Goal: Find specific page/section: Find specific page/section

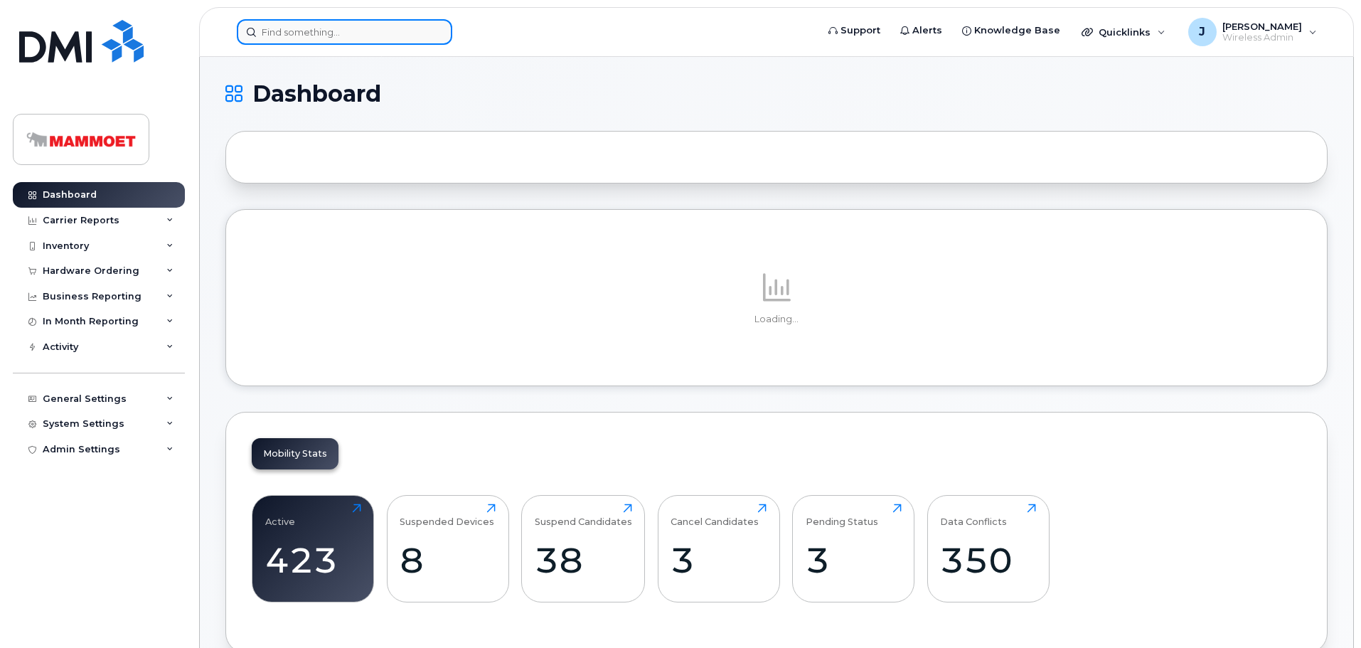
click at [316, 31] on input at bounding box center [344, 32] width 215 height 26
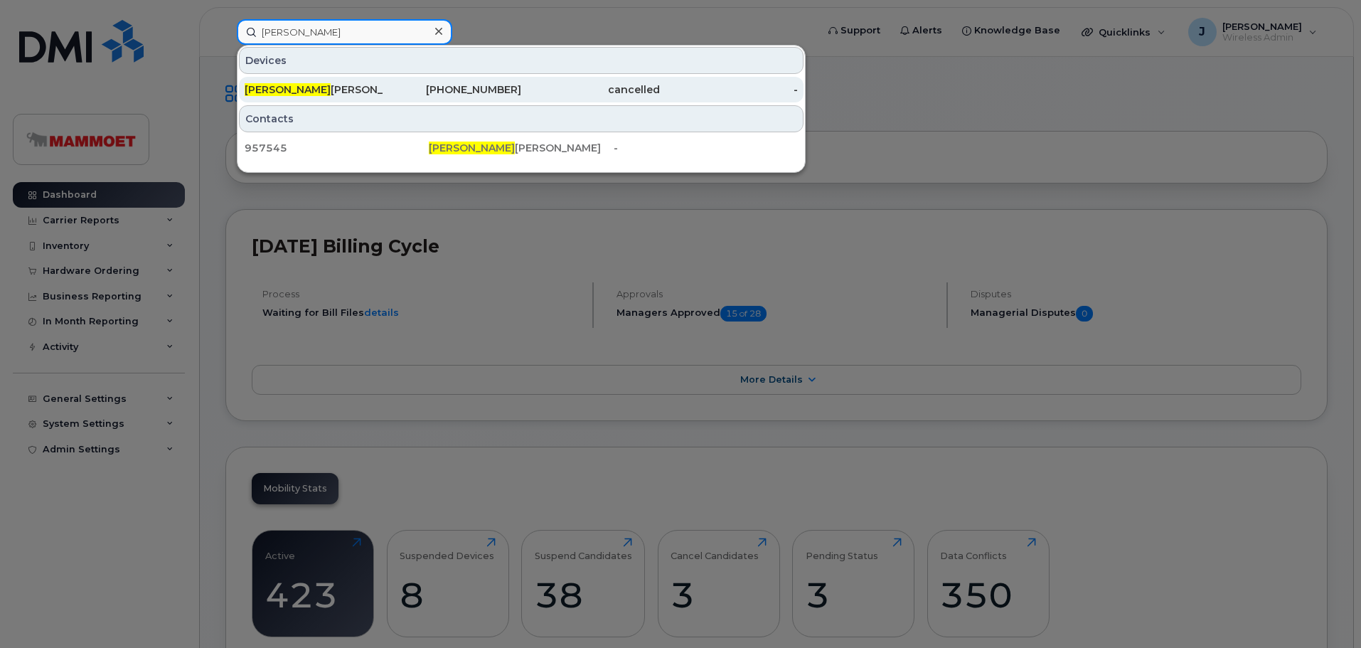
type input "[PERSON_NAME]"
click at [488, 87] on div "[PHONE_NUMBER]" at bounding box center [452, 89] width 139 height 14
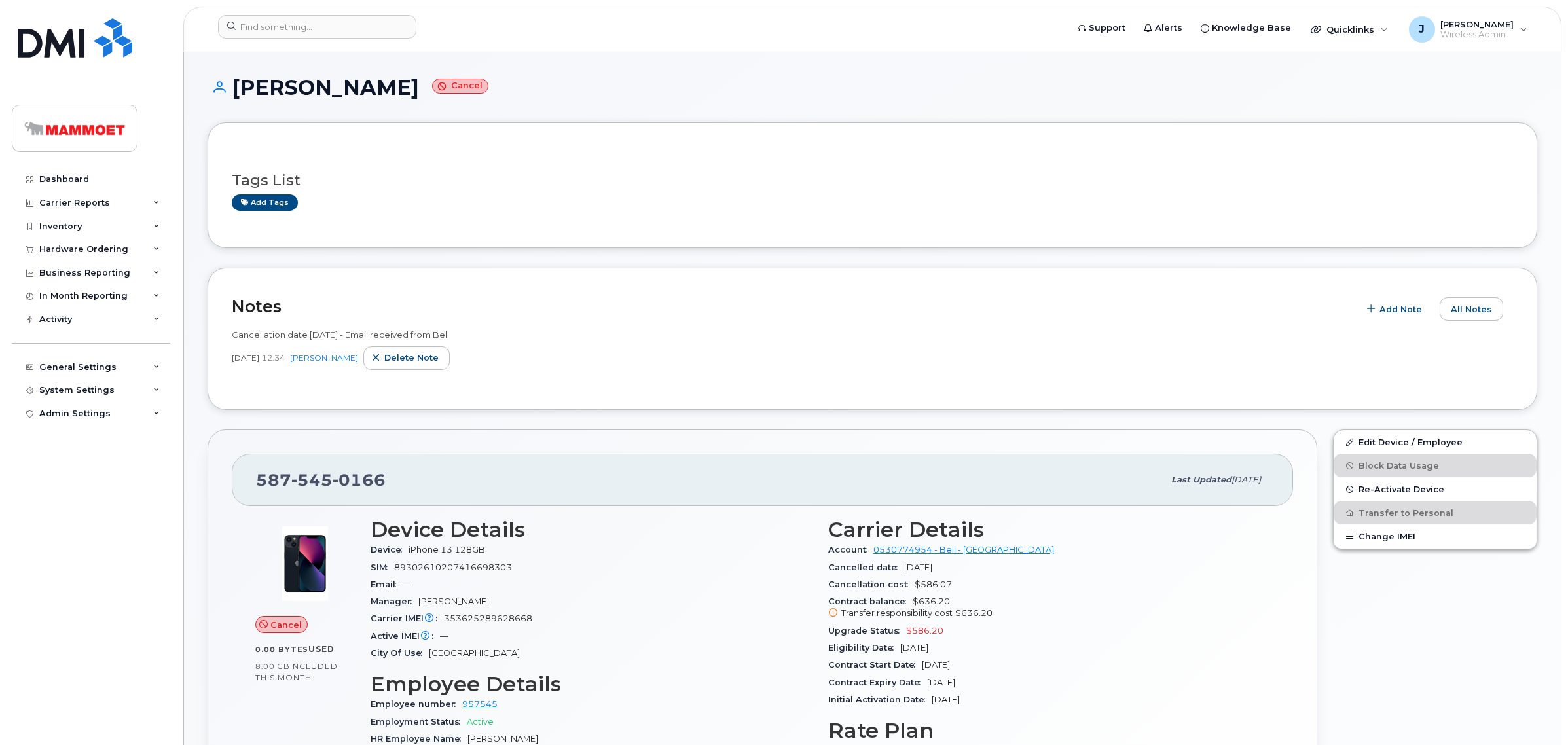
drag, startPoint x: 413, startPoint y: 86, endPoint x: 237, endPoint y: 101, distance: 176.6
click at [237, 101] on div "[PERSON_NAME] Cancel" at bounding box center [872, 99] width 1330 height 46
copy h1 "[PERSON_NAME]"
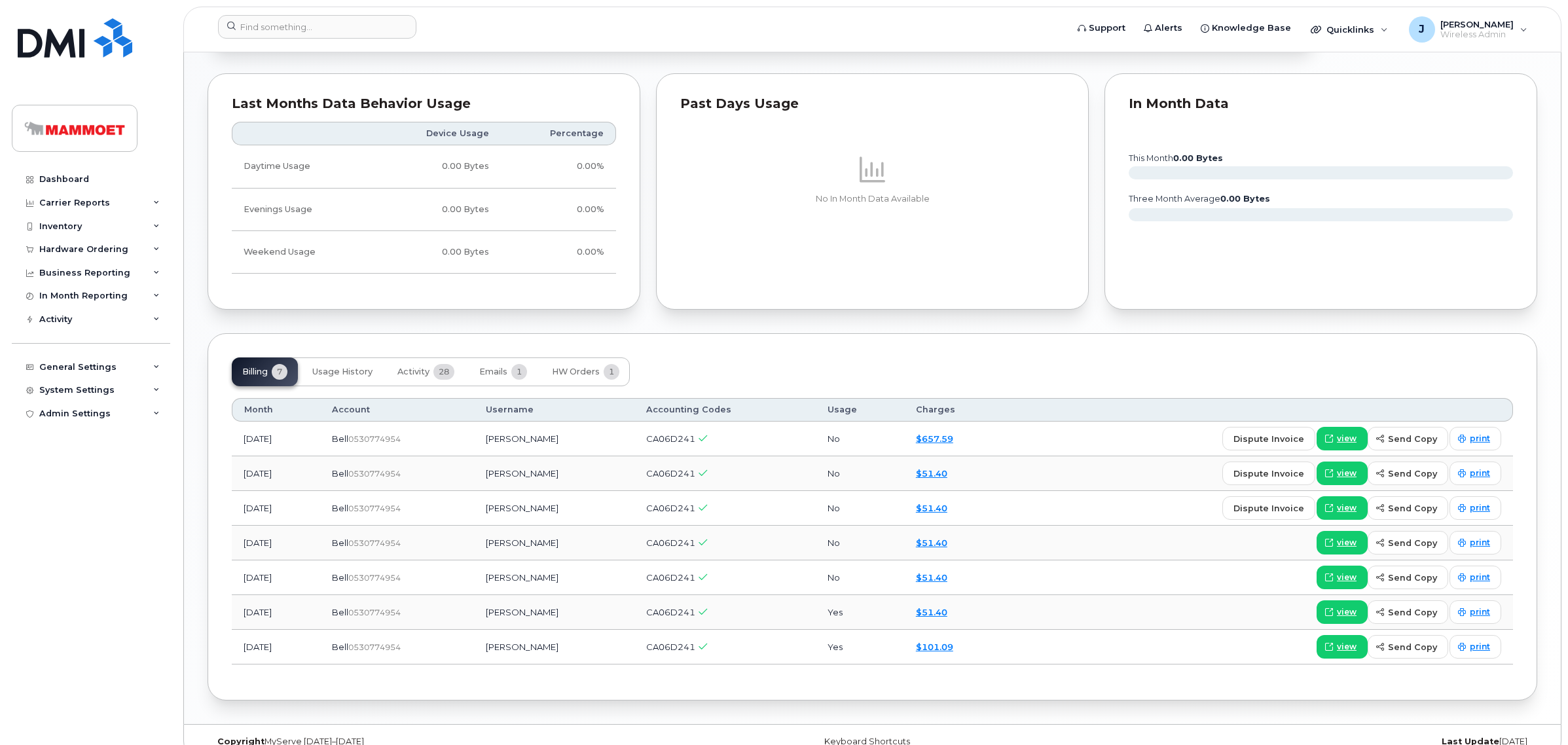
scroll to position [879, 0]
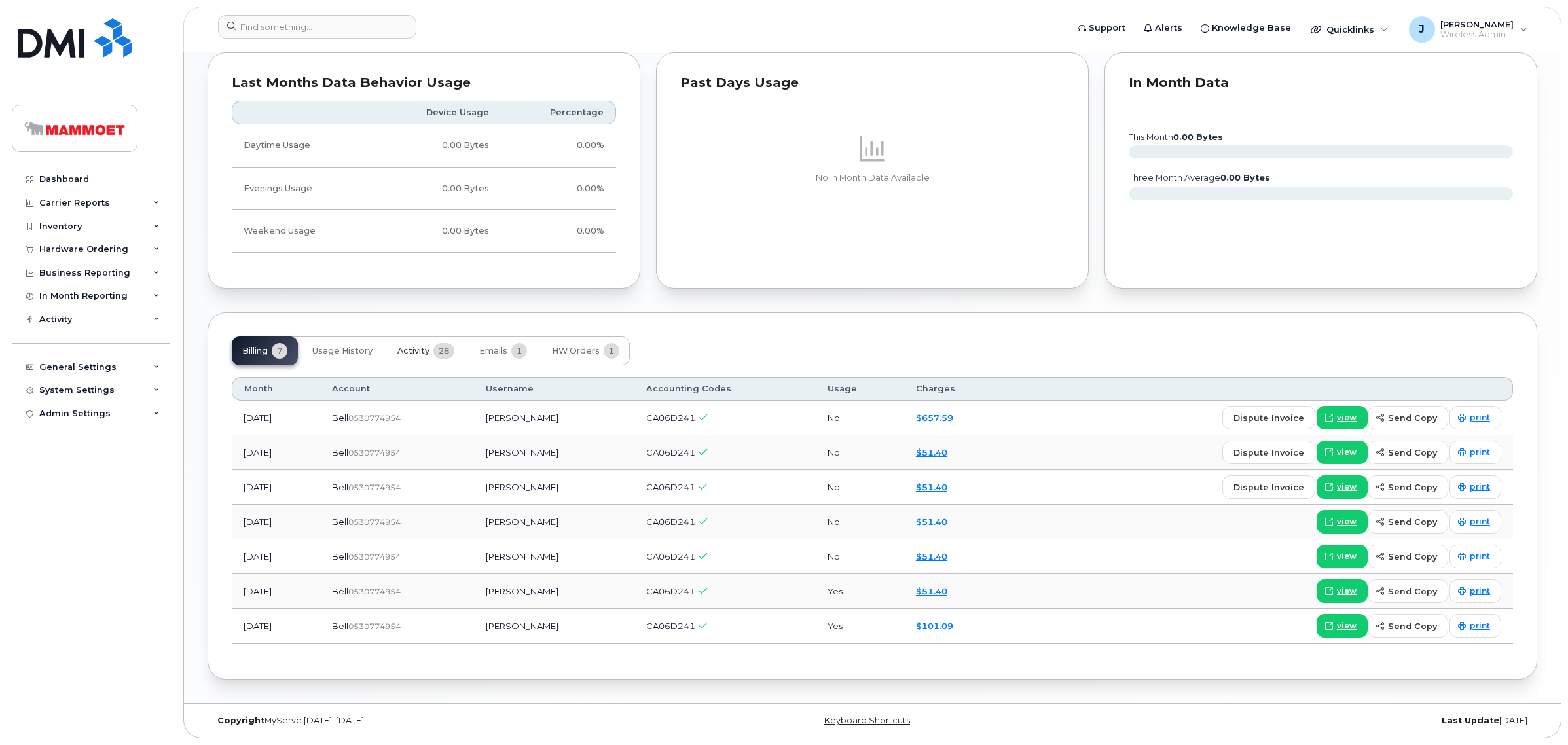
click at [409, 347] on span "Activity" at bounding box center [413, 350] width 32 height 10
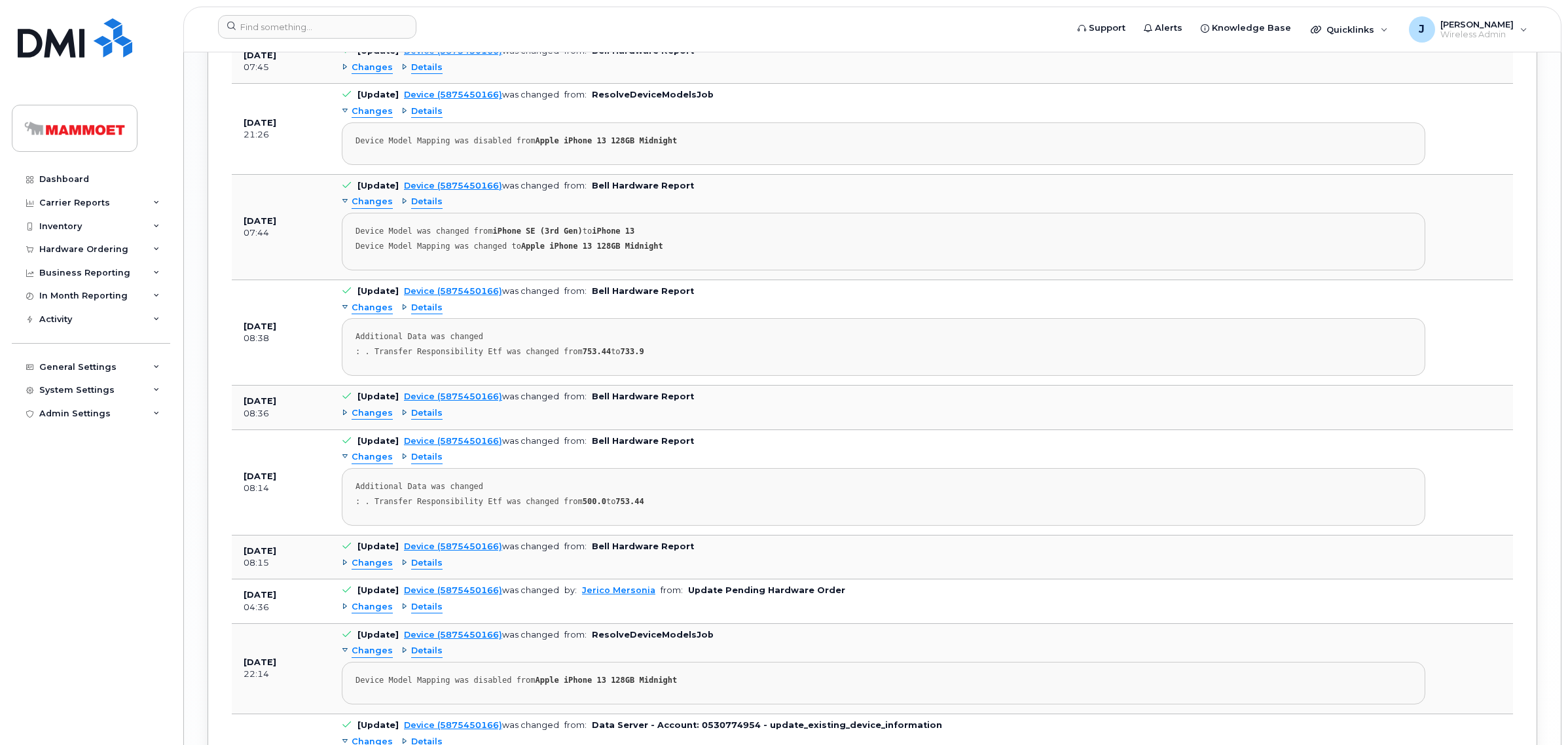
scroll to position [2441, 0]
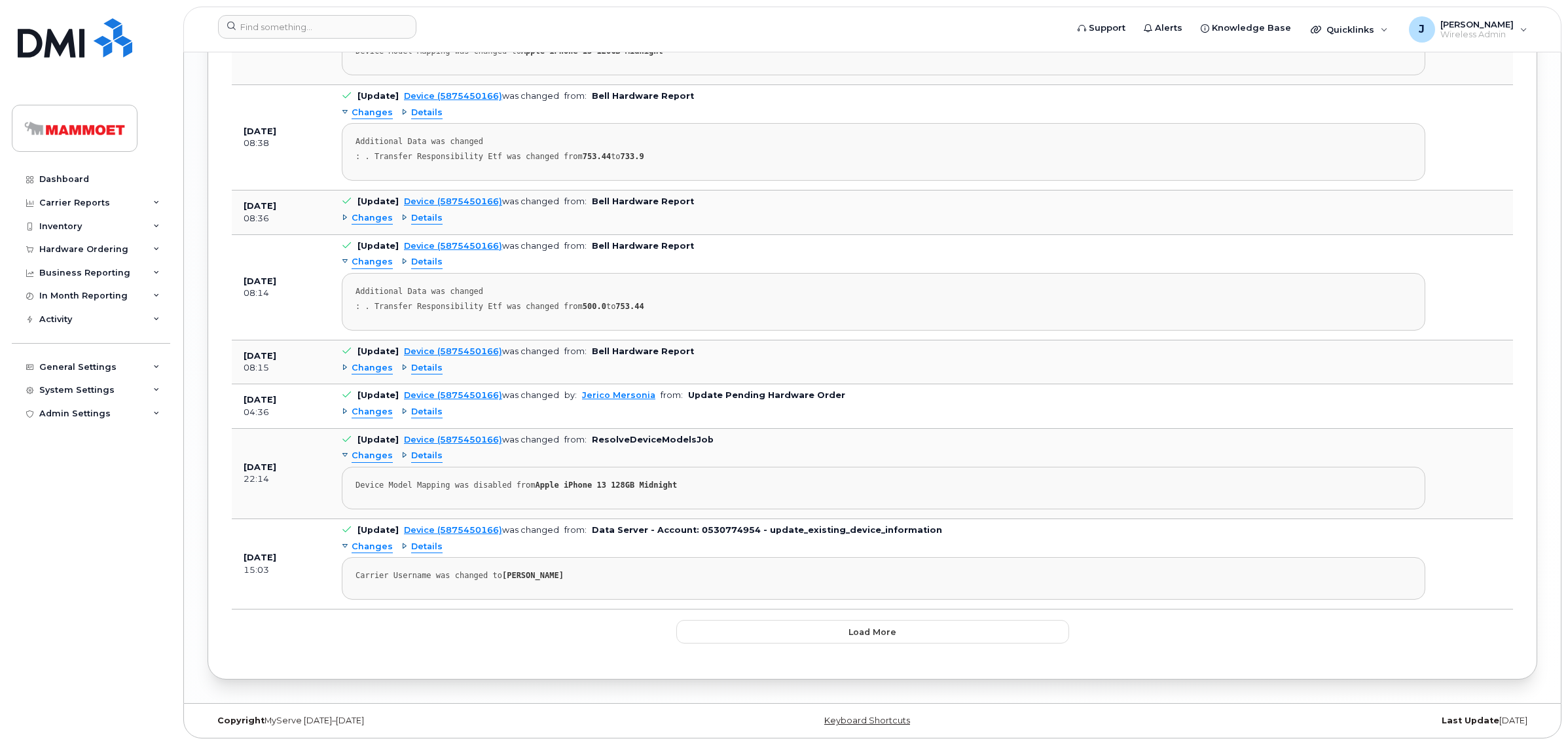
click at [421, 542] on span "Details" at bounding box center [427, 547] width 31 height 13
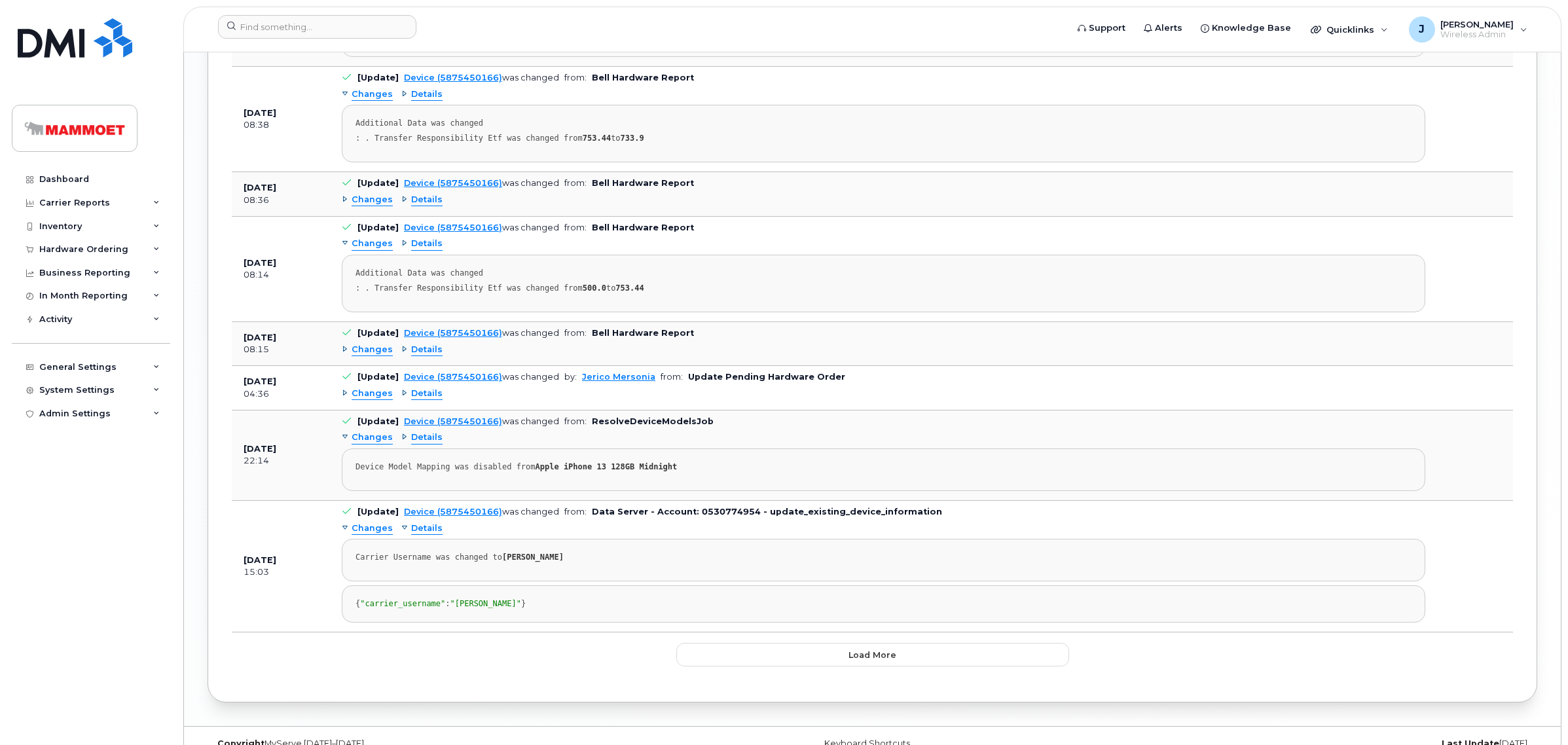
click at [377, 535] on span "Changes" at bounding box center [372, 529] width 41 height 13
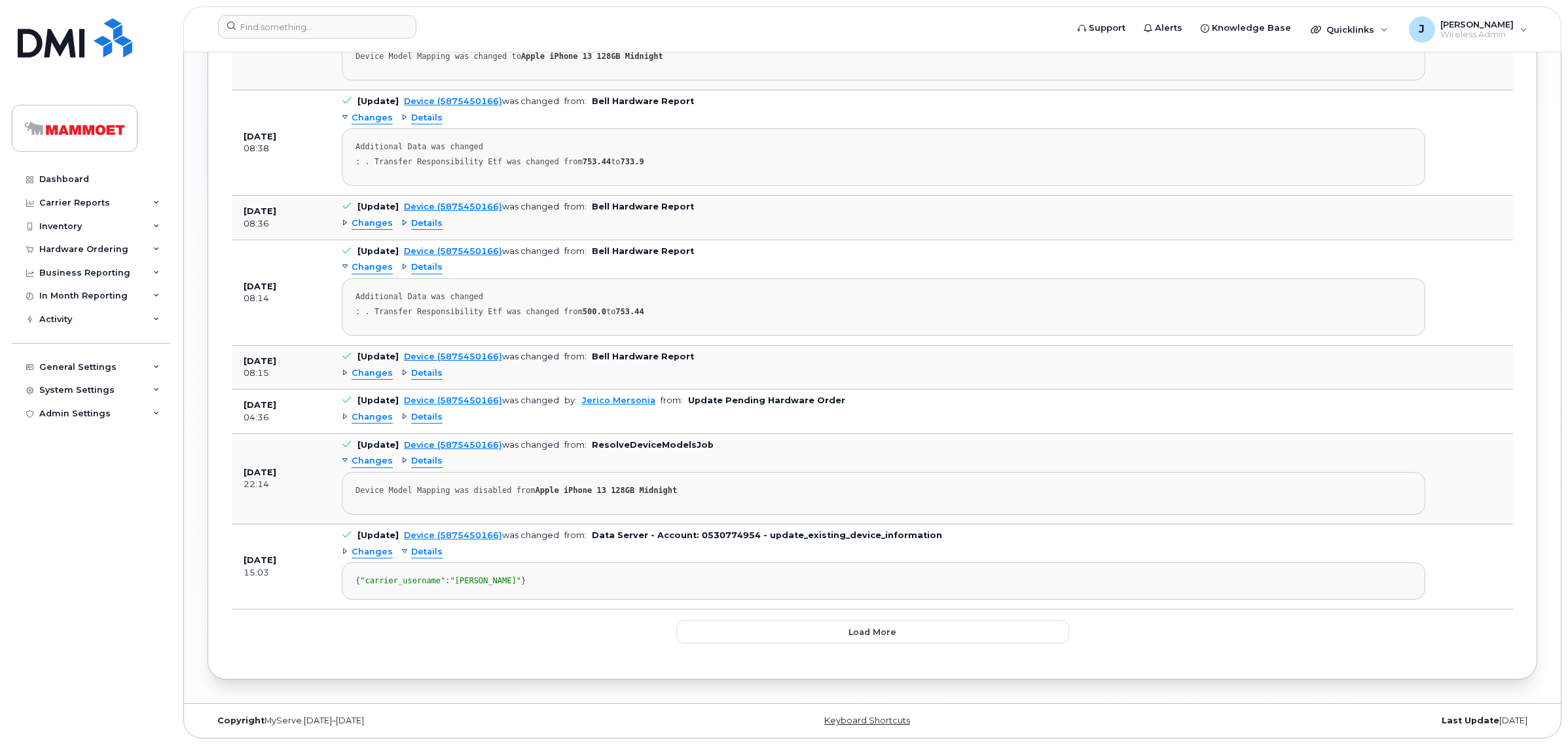
scroll to position [2456, 0]
click at [753, 623] on button "Load more" at bounding box center [873, 632] width 393 height 24
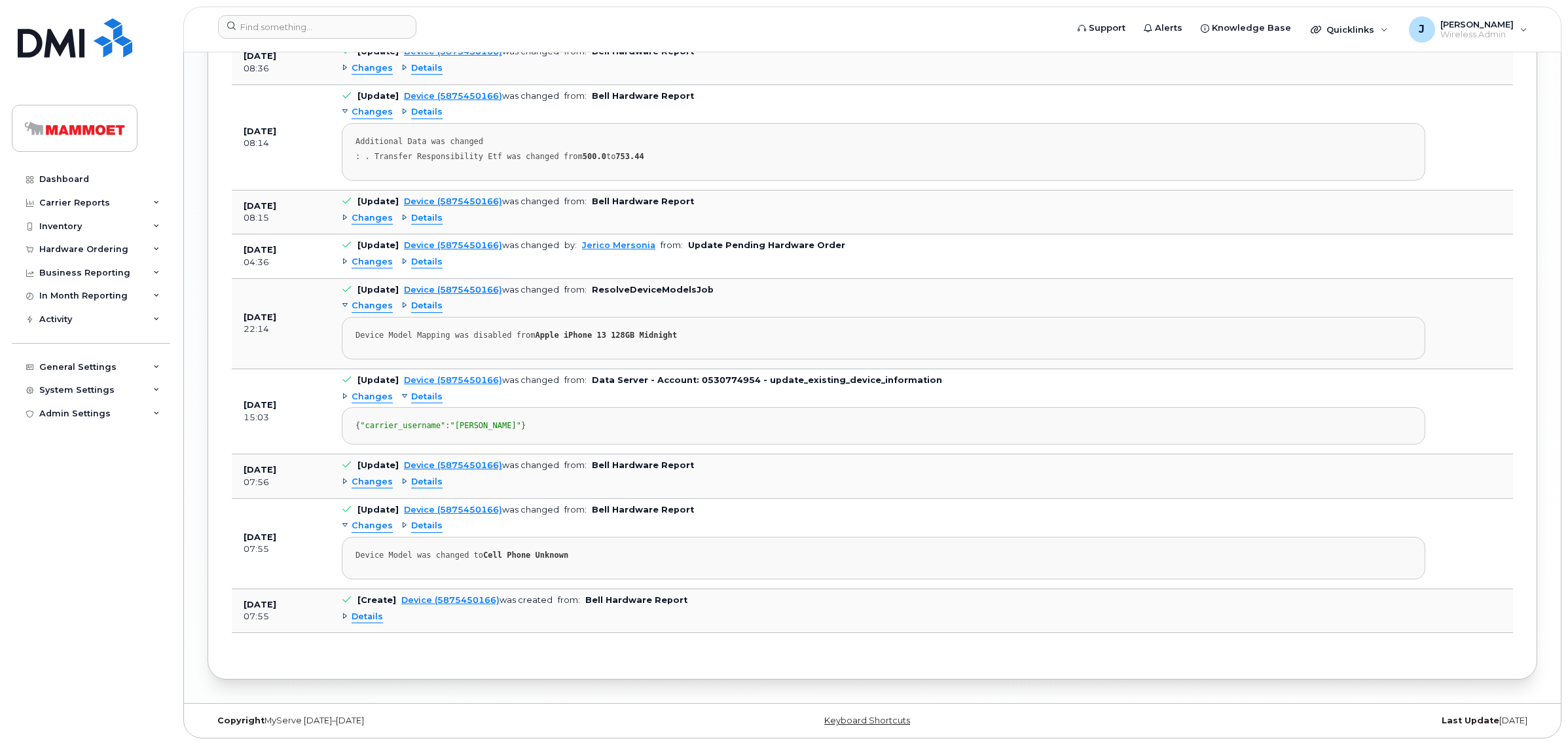
scroll to position [2613, 0]
click at [368, 615] on span "Details" at bounding box center [367, 617] width 31 height 13
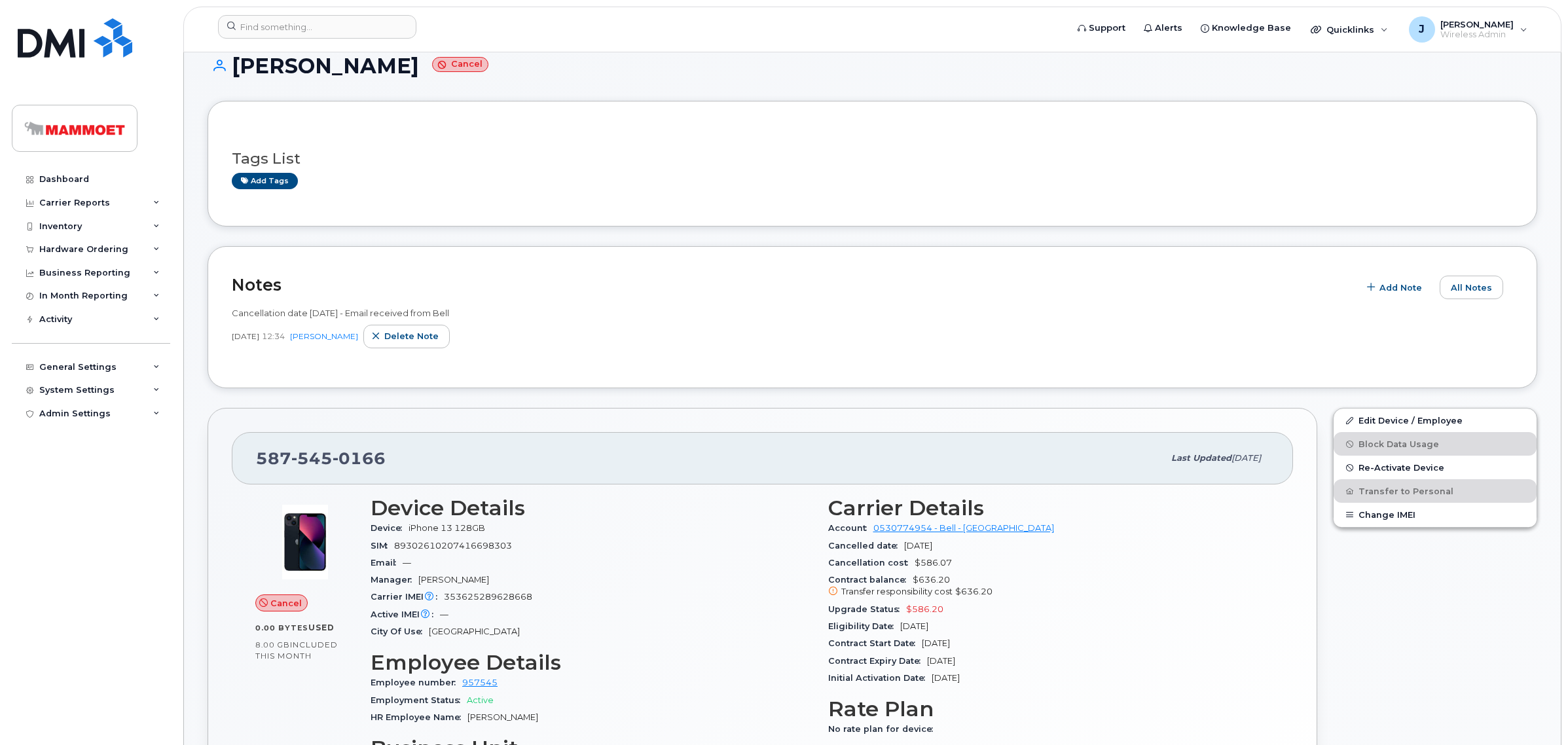
scroll to position [0, 0]
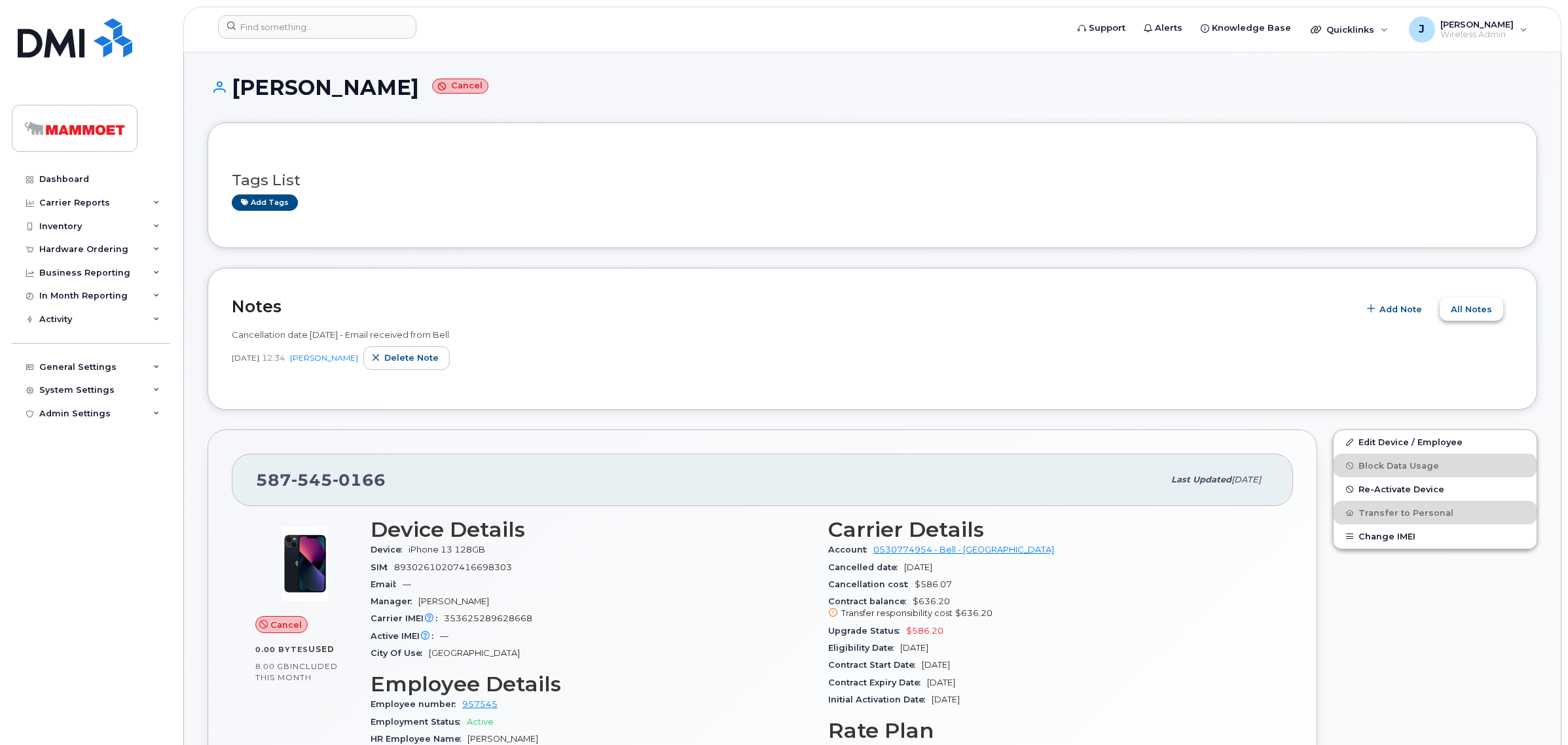
click at [1481, 305] on span "All Notes" at bounding box center [1471, 309] width 41 height 13
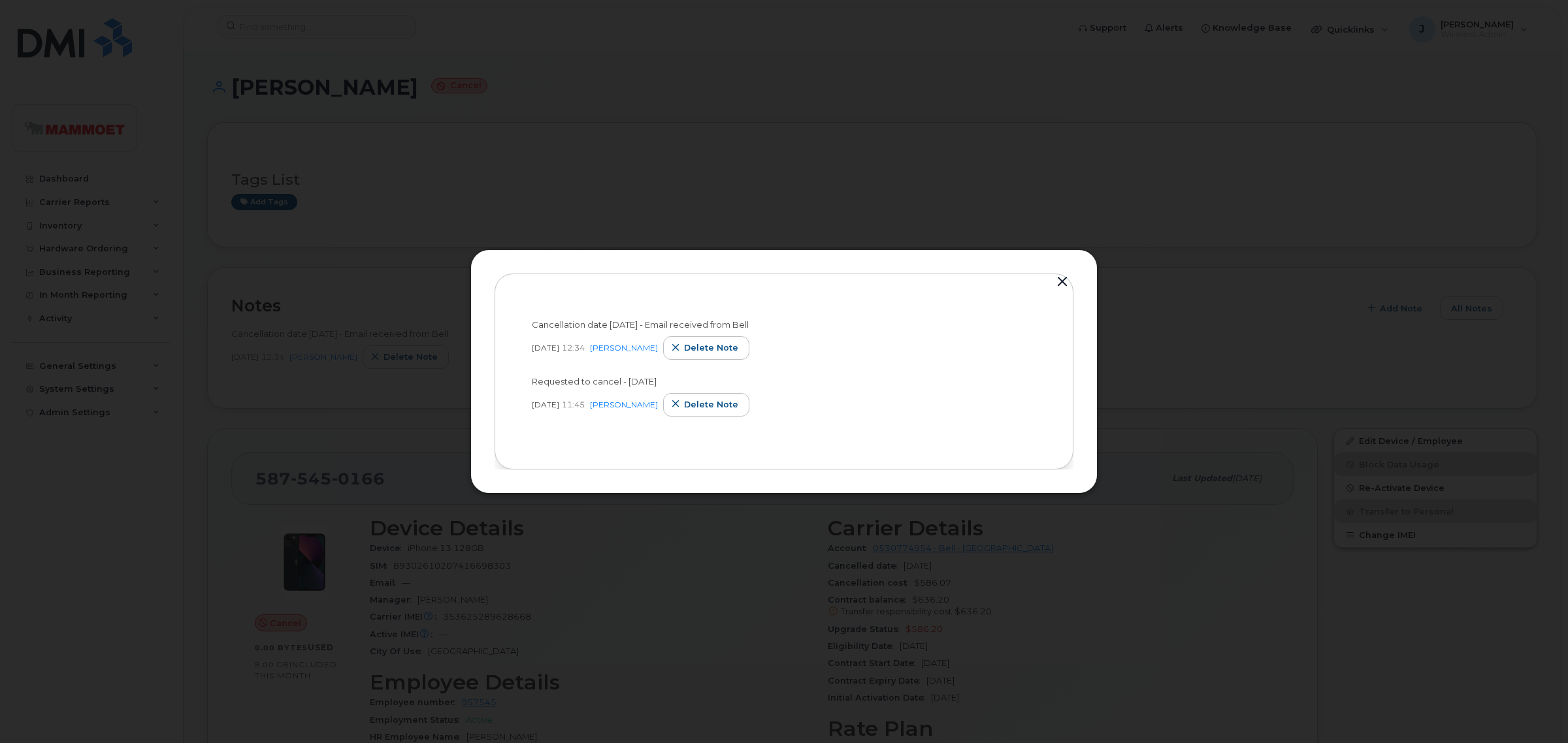
click at [1058, 276] on button "button" at bounding box center [1062, 282] width 19 height 18
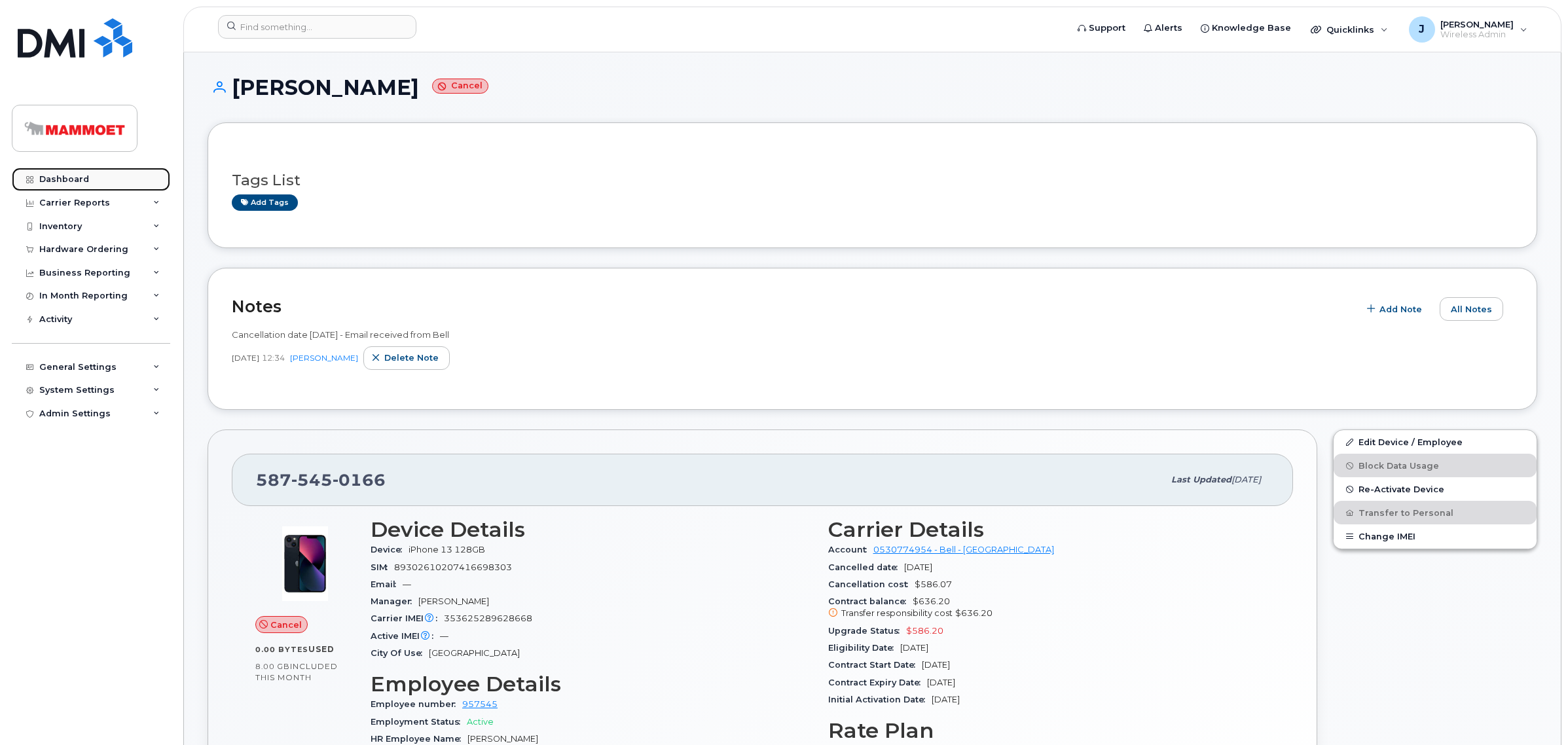
click at [74, 180] on div "Dashboard" at bounding box center [64, 179] width 50 height 10
click at [71, 253] on div "Hardware Ordering" at bounding box center [84, 249] width 89 height 10
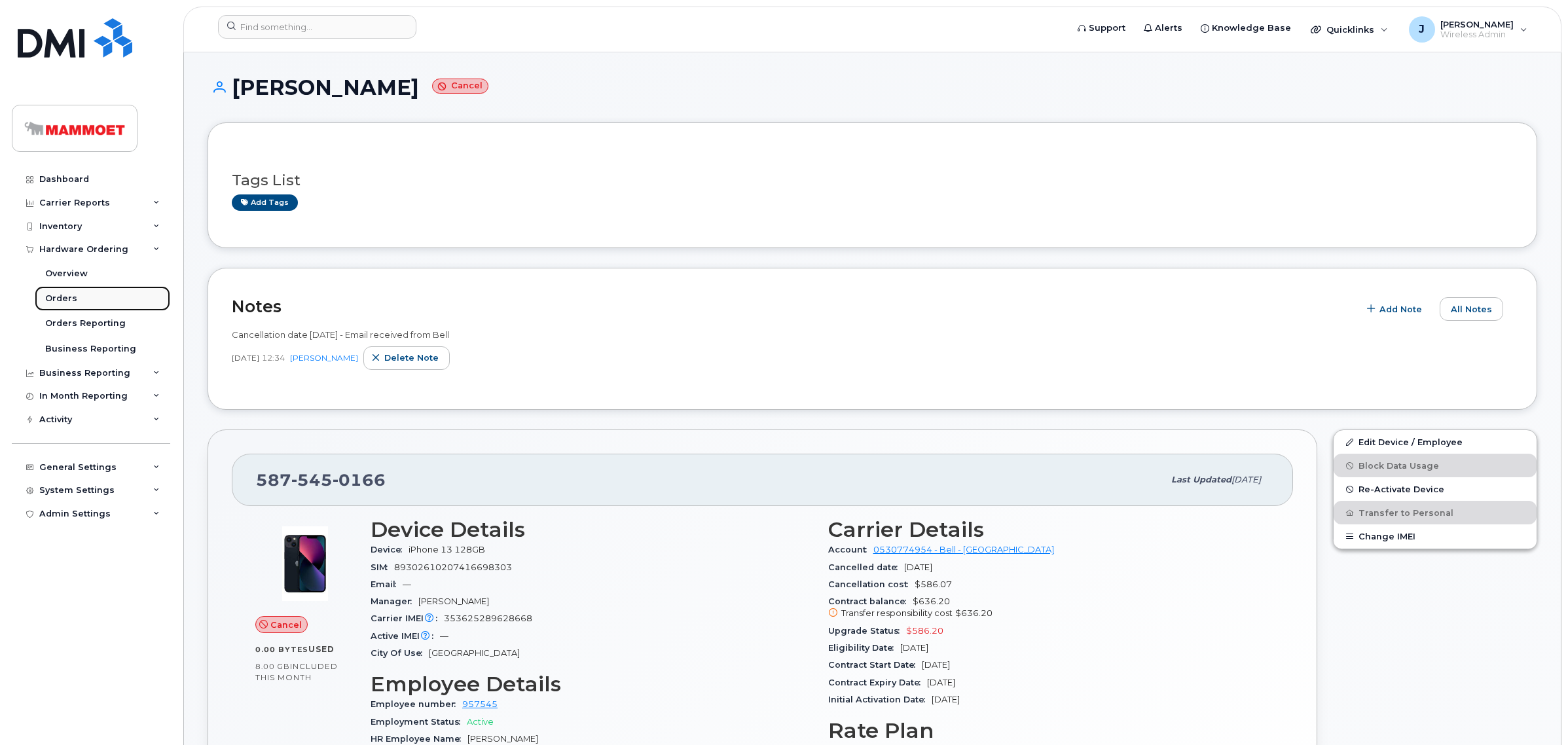
click at [63, 296] on div "Orders" at bounding box center [61, 298] width 32 height 12
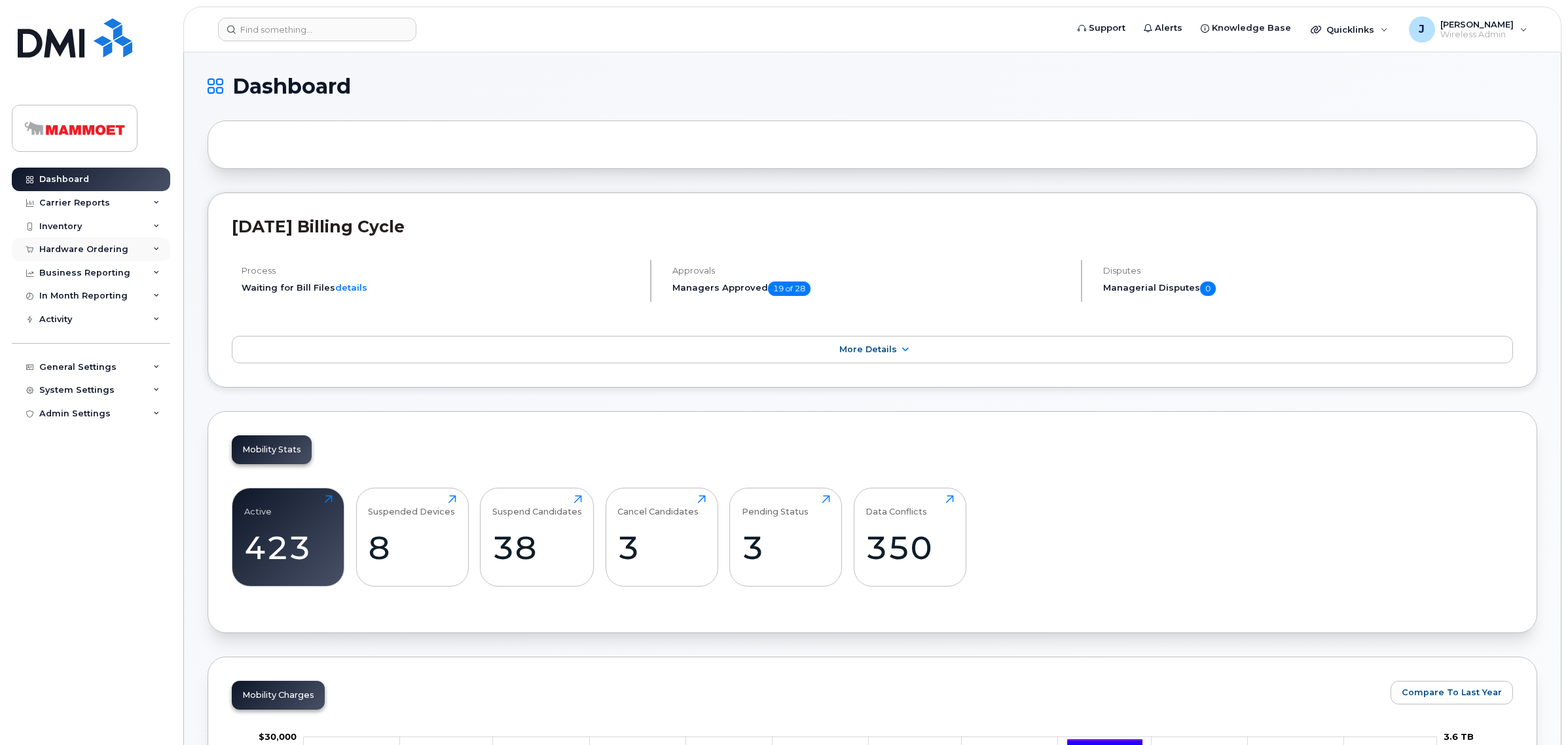
click at [78, 243] on div "Hardware Ordering" at bounding box center [91, 250] width 158 height 24
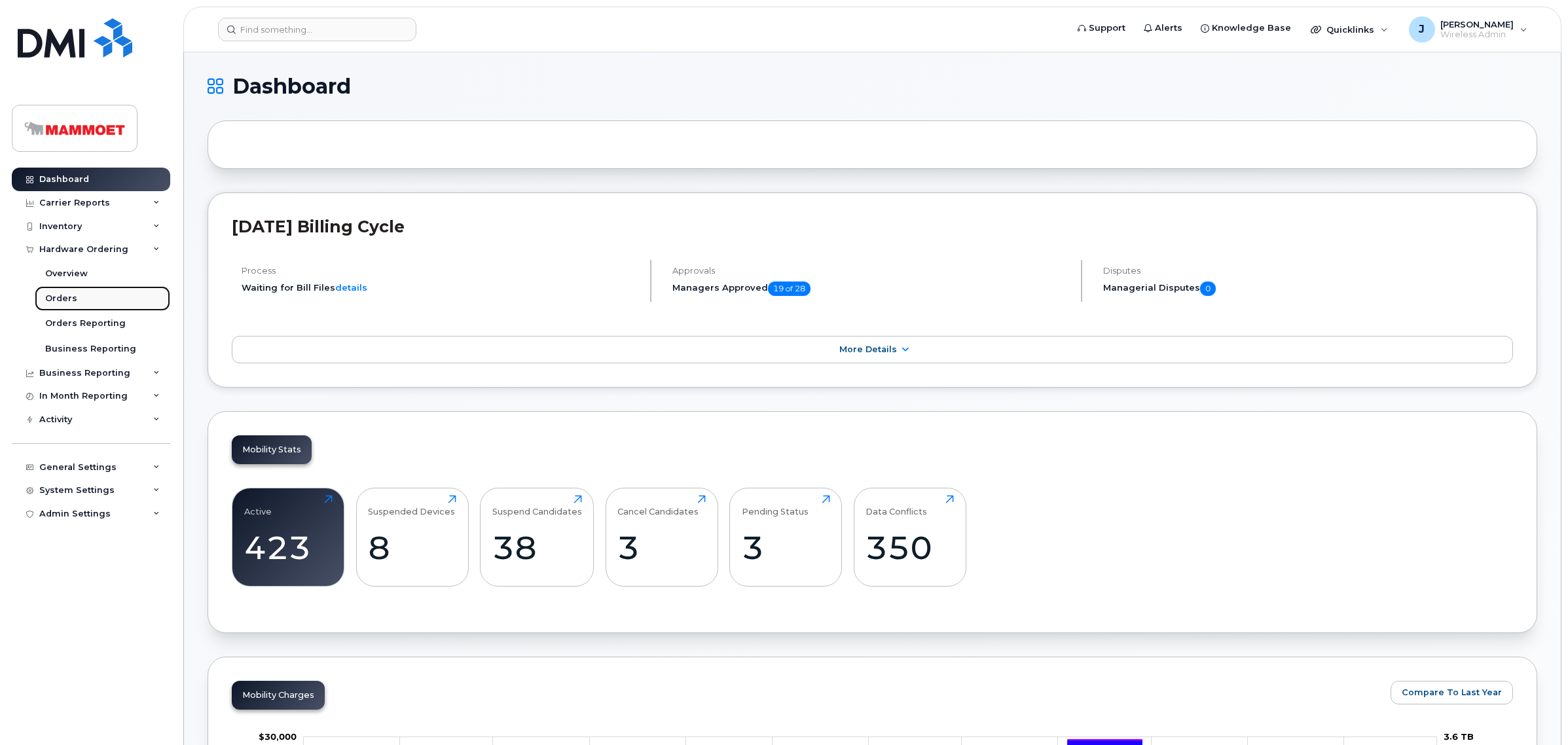
click at [60, 295] on div "Orders" at bounding box center [61, 298] width 32 height 12
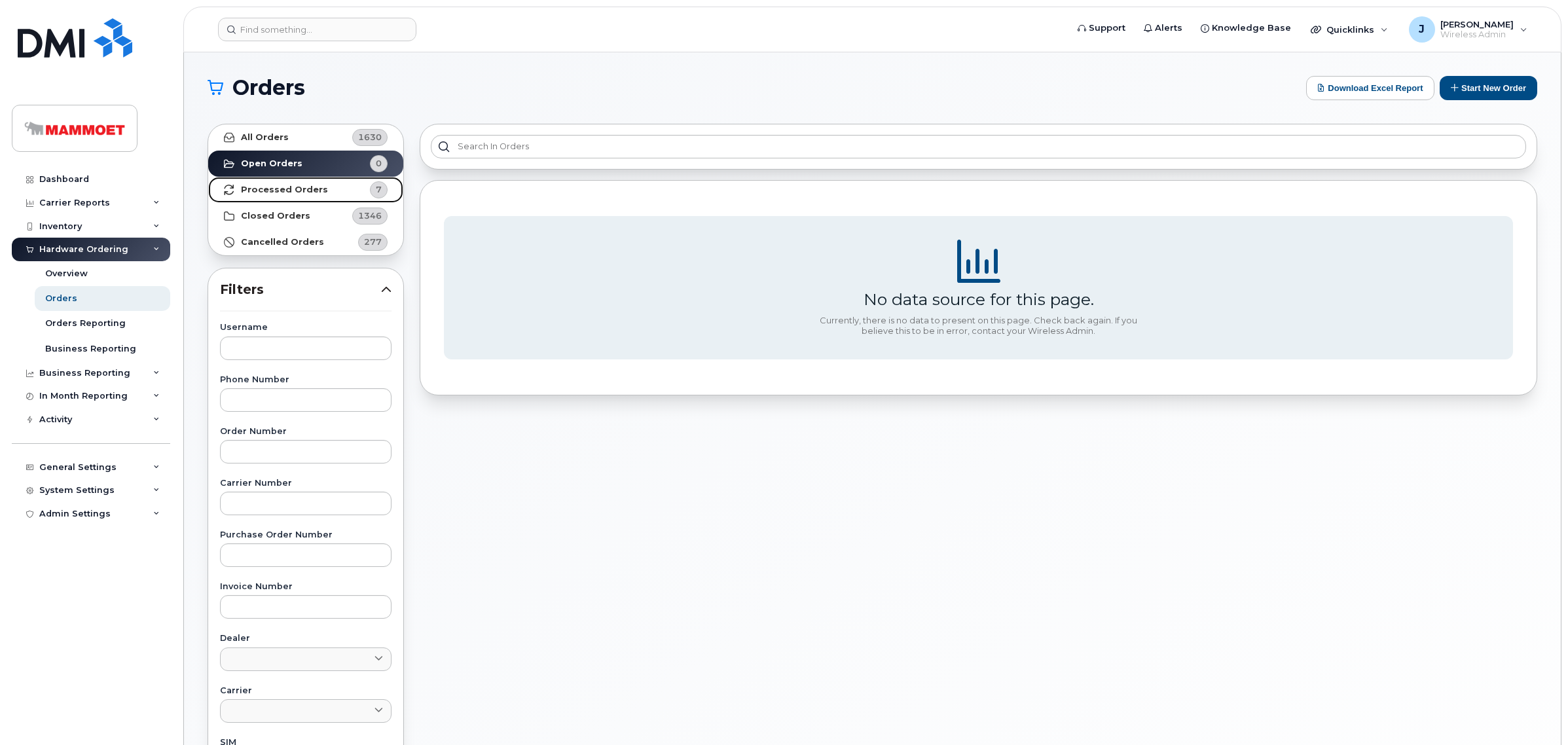
click at [227, 193] on icon at bounding box center [228, 190] width 10 height 10
